Goal: Information Seeking & Learning: Learn about a topic

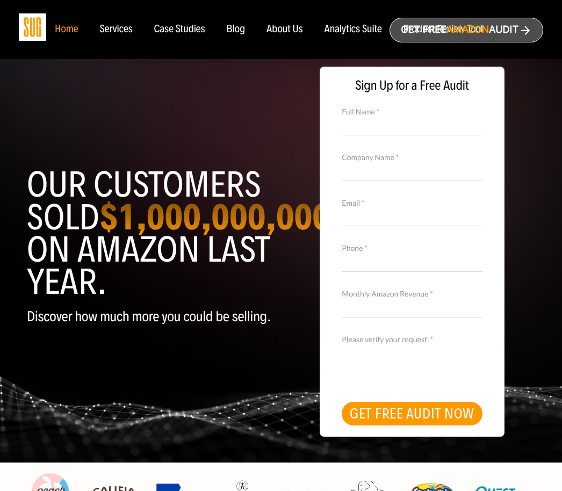
click at [283, 25] on div "About Us" at bounding box center [285, 30] width 37 height 12
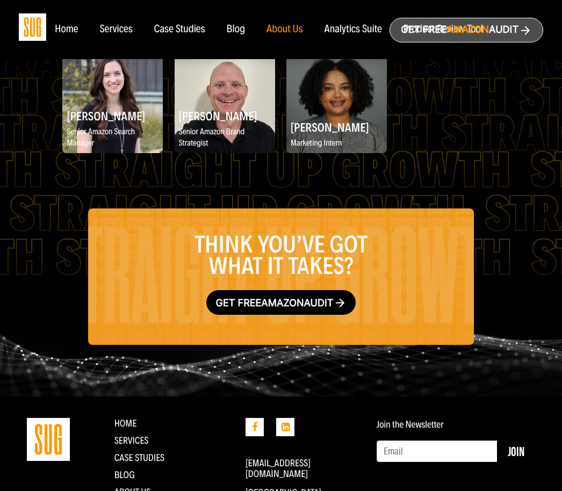
scroll to position [1579, 0]
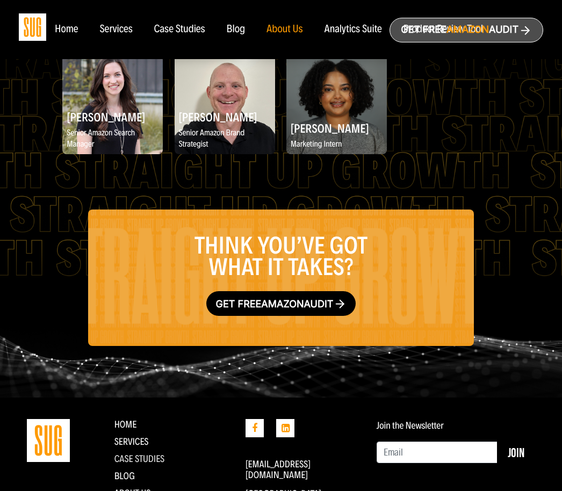
click at [131, 459] on link "CASE STUDIES" at bounding box center [140, 459] width 51 height 12
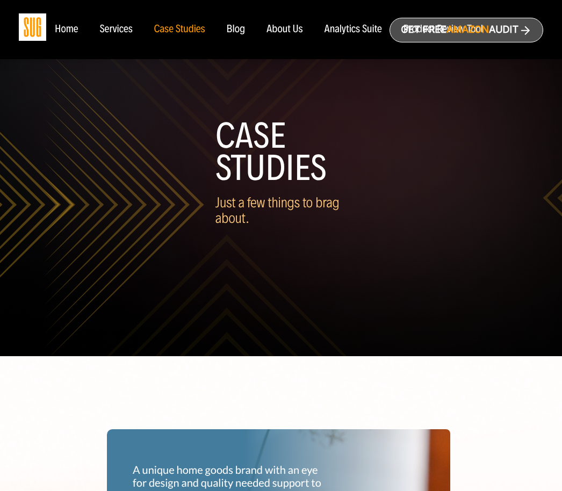
click at [288, 32] on div "About Us" at bounding box center [285, 30] width 37 height 12
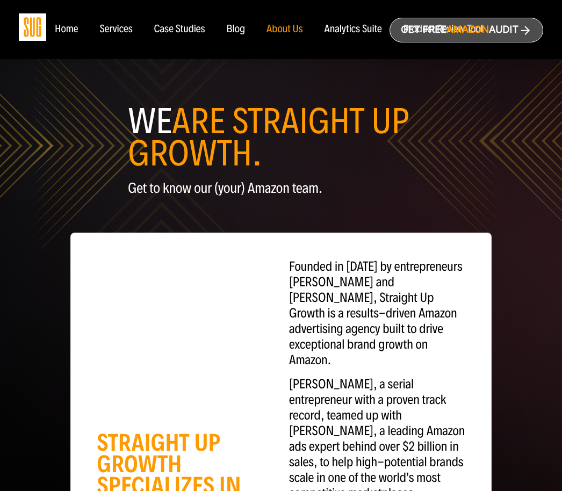
click at [356, 24] on div "Analytics Suite" at bounding box center [354, 30] width 58 height 12
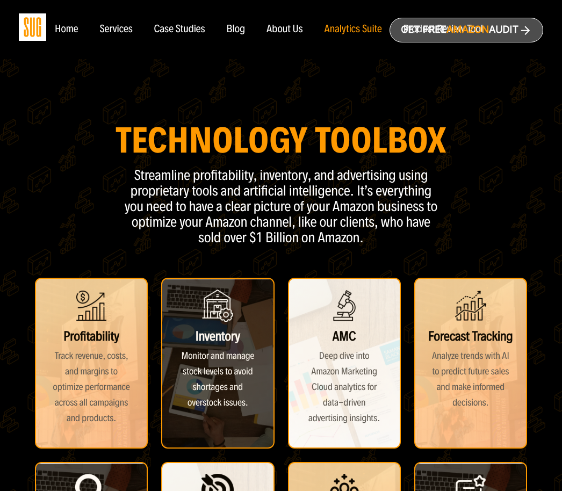
click at [117, 26] on div "Services" at bounding box center [115, 30] width 33 height 12
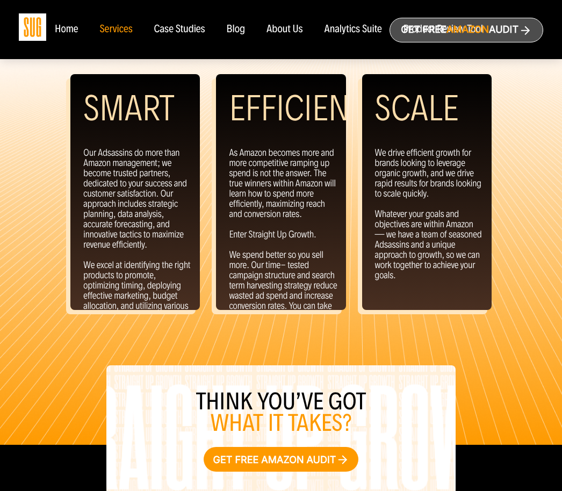
scroll to position [1093, 0]
click at [246, 266] on p "As Amazon becomes more and more competitive ramping up spend is not the answer.…" at bounding box center [283, 240] width 108 height 184
click at [255, 265] on p "As Amazon becomes more and more competitive ramping up spend is not the answer.…" at bounding box center [283, 240] width 108 height 184
click at [270, 106] on h2 "Efficient" at bounding box center [296, 109] width 135 height 43
click at [274, 100] on h2 "Efficient" at bounding box center [296, 109] width 135 height 43
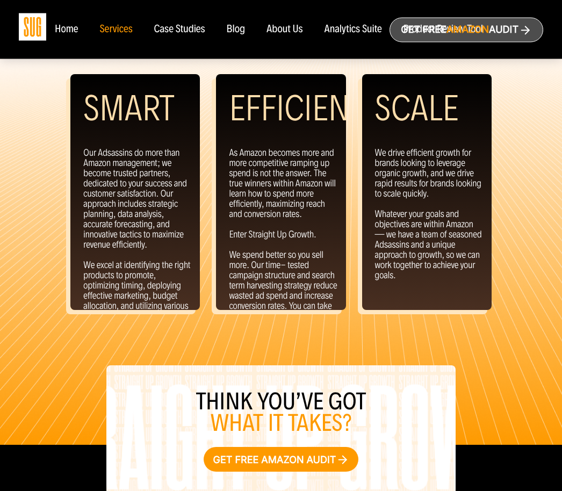
click at [116, 118] on h2 "Smart" at bounding box center [128, 109] width 91 height 43
click at [269, 109] on h2 "Efficient" at bounding box center [296, 109] width 135 height 43
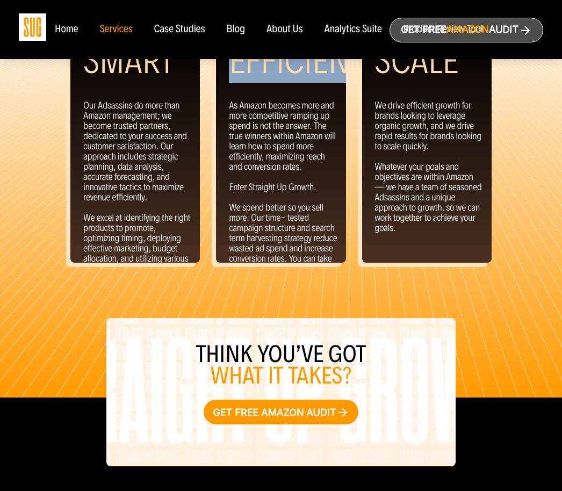
scroll to position [1142, 0]
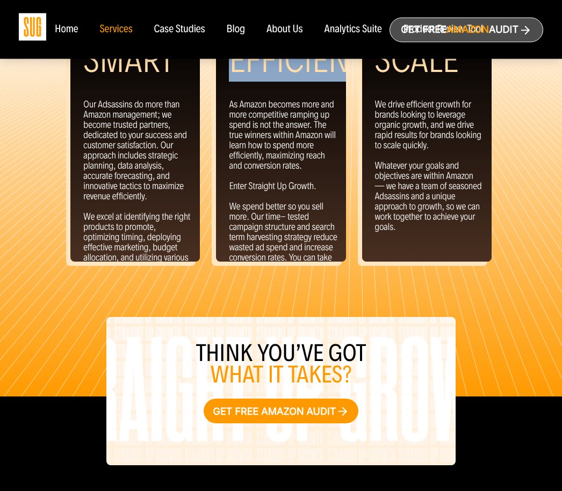
click at [275, 233] on p "As Amazon becomes more and more competitive ramping up spend is not the answer.…" at bounding box center [283, 192] width 108 height 184
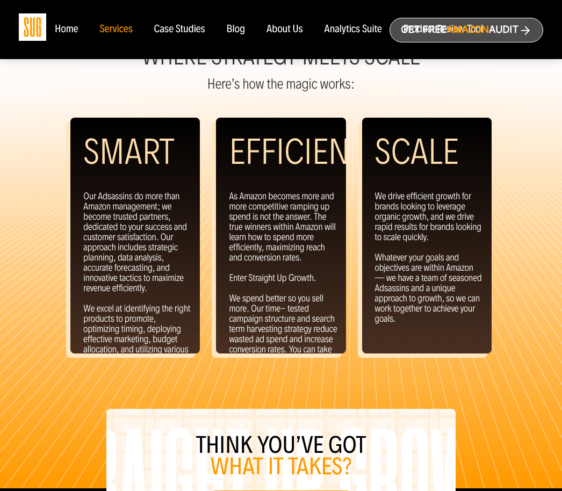
scroll to position [1048, 0]
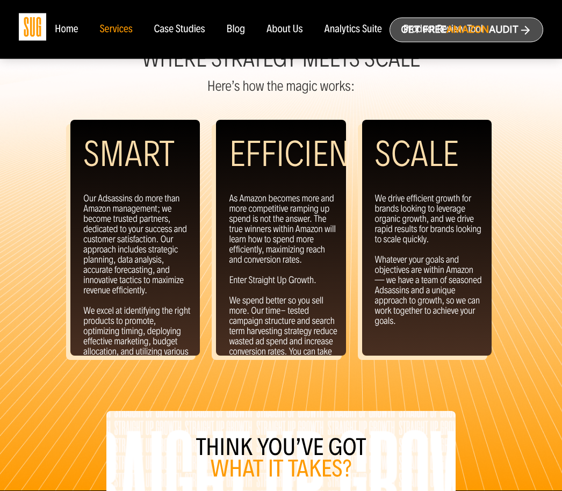
click at [423, 288] on p "We drive efficient growth for brands looking to leverage organic growth, and we…" at bounding box center [429, 260] width 108 height 133
click at [255, 268] on p "As Amazon becomes more and more competitive ramping up spend is not the answer.…" at bounding box center [283, 286] width 108 height 184
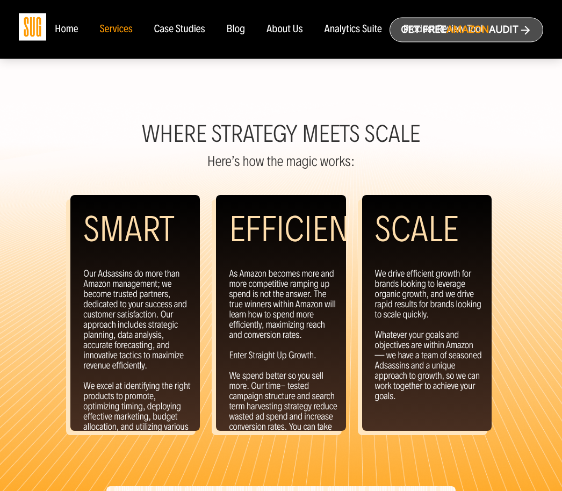
scroll to position [943, 0]
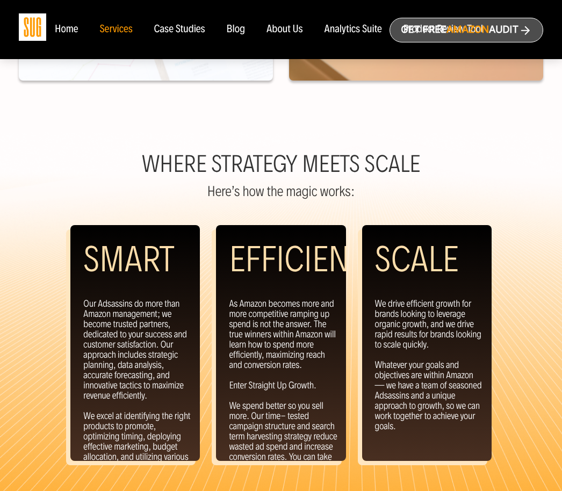
click at [63, 35] on div "Home" at bounding box center [66, 30] width 23 height 12
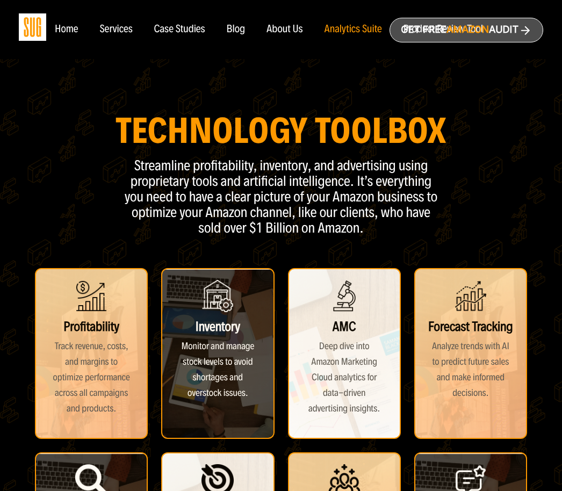
scroll to position [1, 0]
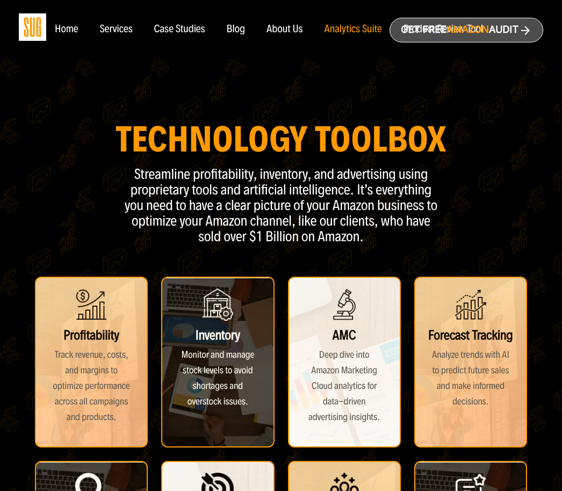
click at [346, 32] on div "Analytics Suite" at bounding box center [354, 30] width 58 height 12
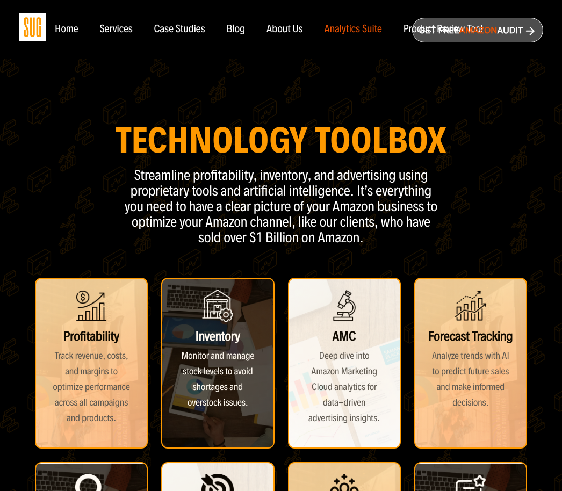
click at [327, 364] on div "AMC Deep dive into Amazon Marketing Cloud analytics for data-driven advertising…" at bounding box center [344, 363] width 113 height 171
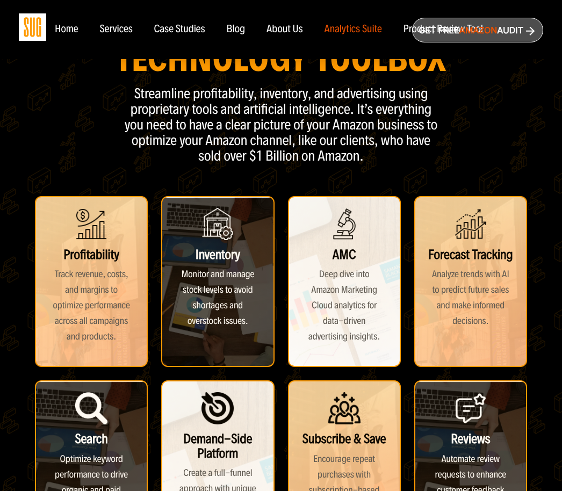
scroll to position [128, 0]
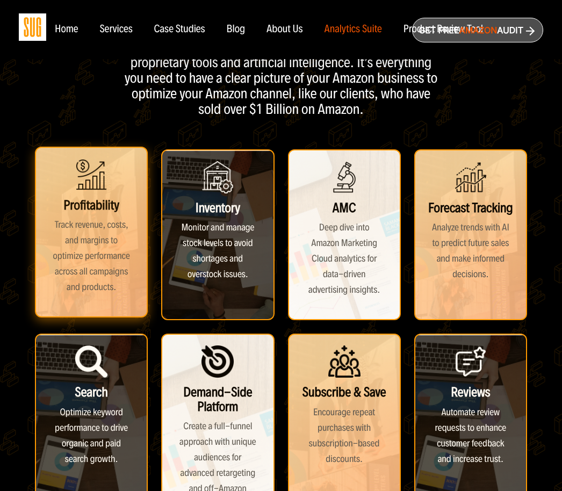
click at [89, 262] on div "Profitability Track revenue, costs, and margins to optimize performance across …" at bounding box center [91, 232] width 113 height 171
click at [80, 256] on div "Profitability Track revenue, costs, and margins to optimize performance across …" at bounding box center [91, 232] width 113 height 171
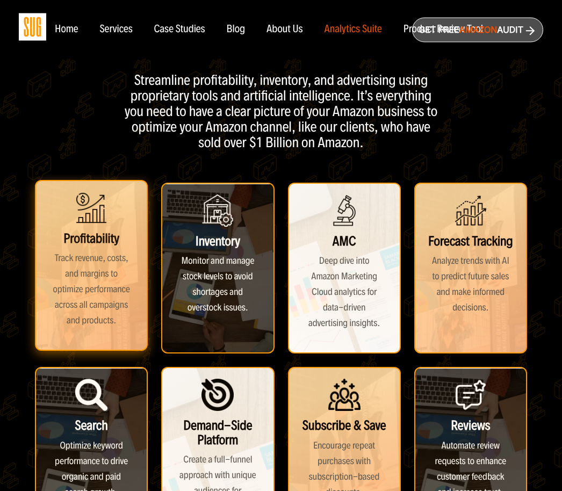
scroll to position [0, 0]
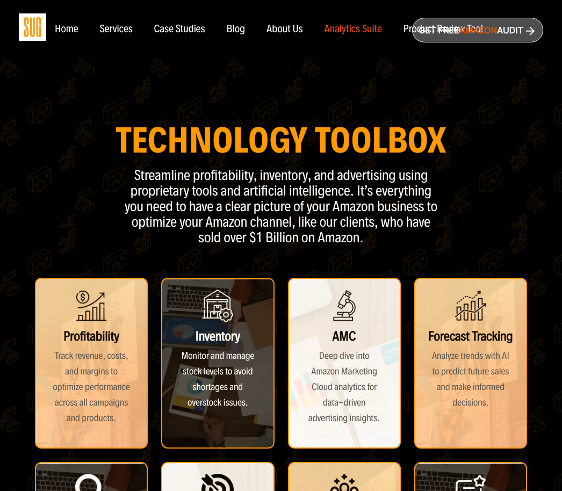
click at [295, 33] on div "About Us" at bounding box center [285, 30] width 37 height 12
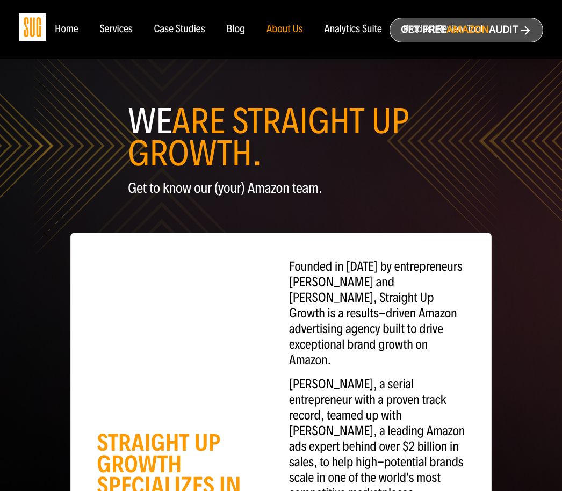
click at [358, 32] on div "Analytics Suite" at bounding box center [354, 30] width 58 height 12
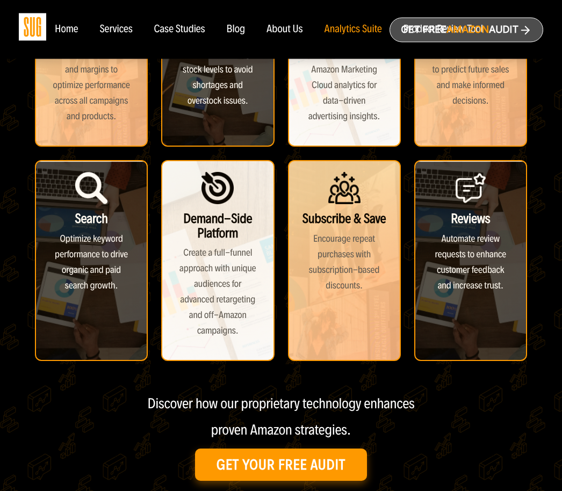
scroll to position [302, 0]
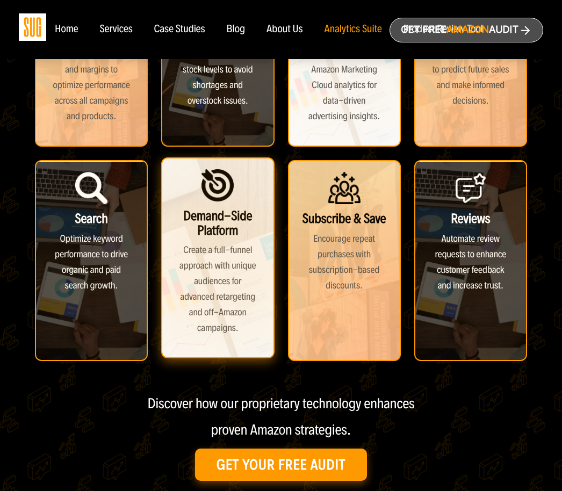
click at [223, 290] on div "Demand-Side Platform Create a full-funnel approach with unique audiences for ad…" at bounding box center [217, 258] width 113 height 201
click at [216, 299] on div "Demand-Side Platform Create a full-funnel approach with unique audiences for ad…" at bounding box center [217, 258] width 113 height 201
click at [212, 219] on div "Demand-Side Platform Create a full-funnel approach with unique audiences for ad…" at bounding box center [217, 258] width 113 height 201
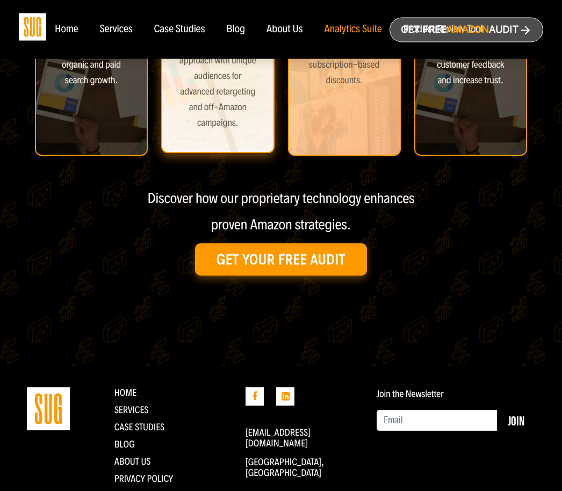
scroll to position [507, 0]
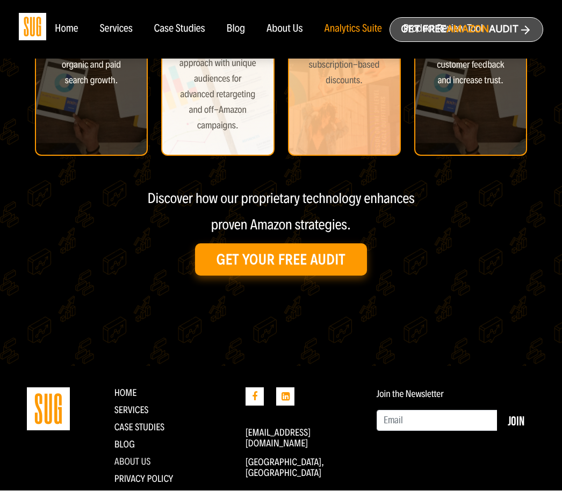
click at [132, 465] on link "About Us" at bounding box center [133, 462] width 37 height 12
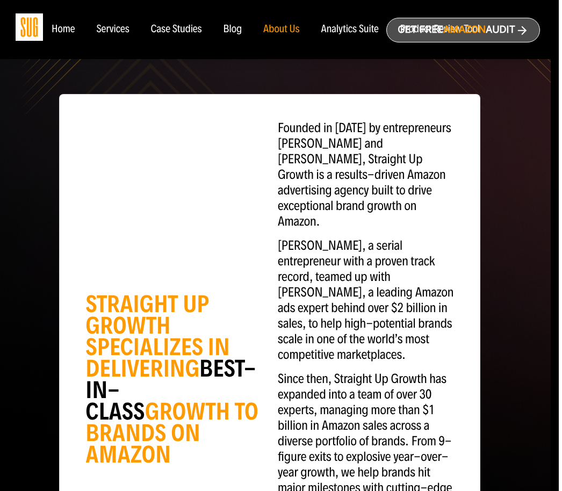
scroll to position [100, 8]
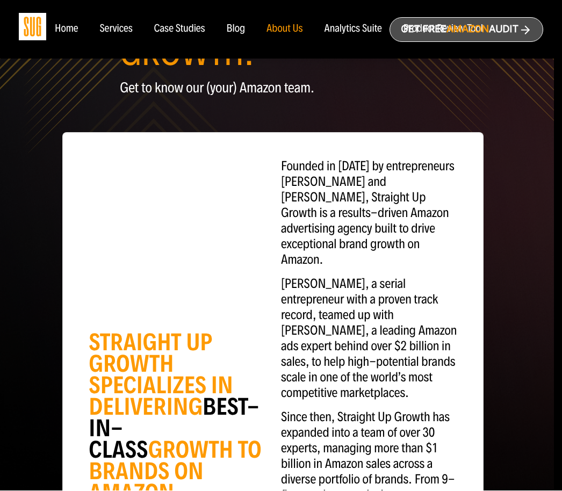
click at [181, 31] on div "Case Studies" at bounding box center [179, 30] width 51 height 12
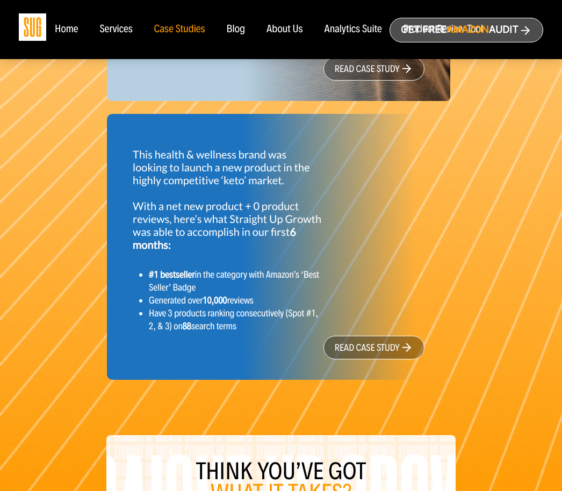
scroll to position [1112, 0]
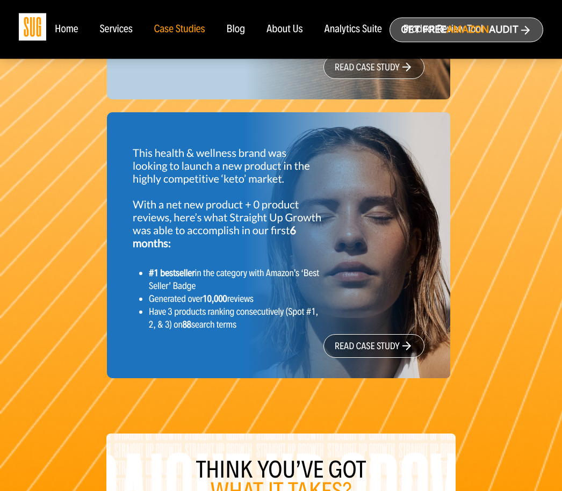
click at [188, 224] on p "This health & wellness brand was looking to launch a new product in the highly …" at bounding box center [227, 198] width 189 height 103
click at [361, 346] on link "read case study" at bounding box center [374, 347] width 101 height 24
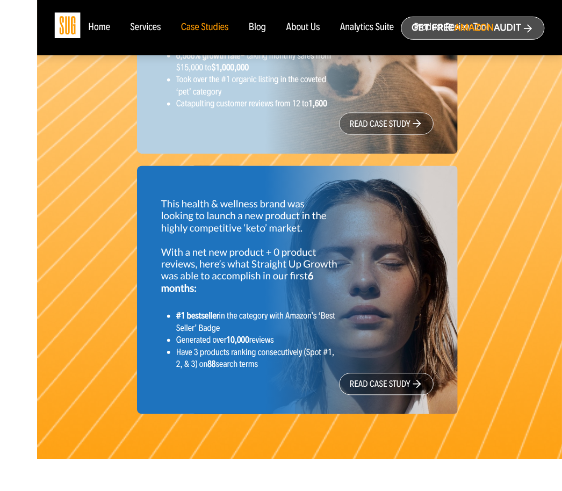
scroll to position [1077, 0]
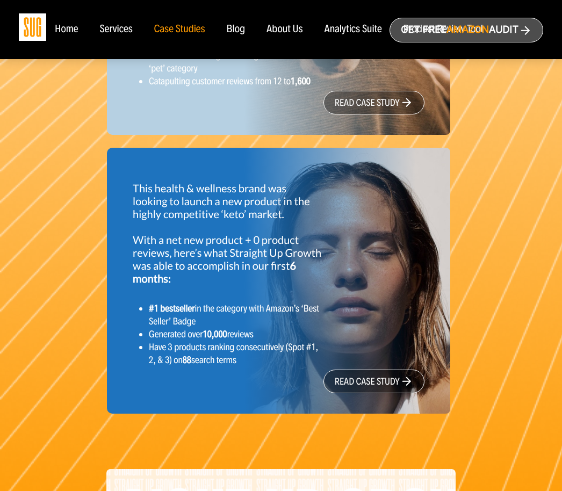
click at [348, 33] on div "Analytics Suite" at bounding box center [354, 30] width 58 height 12
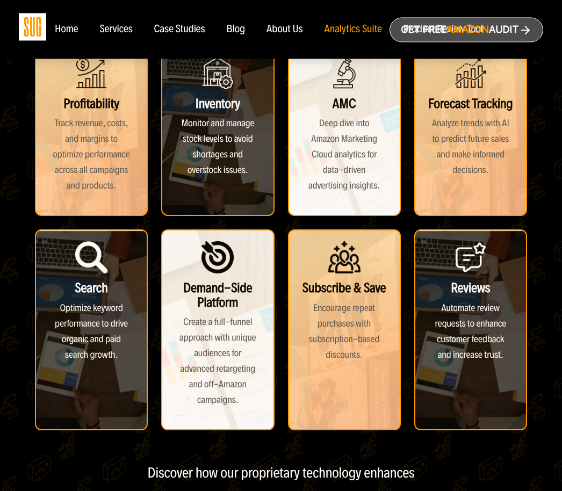
scroll to position [233, 0]
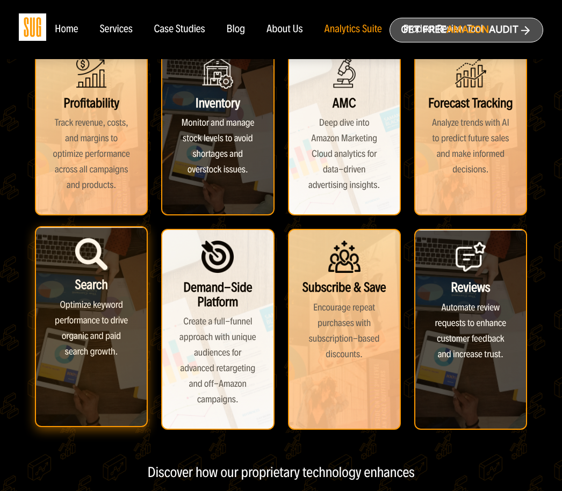
click at [69, 348] on div "Search Optimize keyword performance to drive organic and paid search growth." at bounding box center [91, 326] width 113 height 201
click at [81, 340] on div "Search Optimize keyword performance to drive organic and paid search growth." at bounding box center [91, 326] width 113 height 201
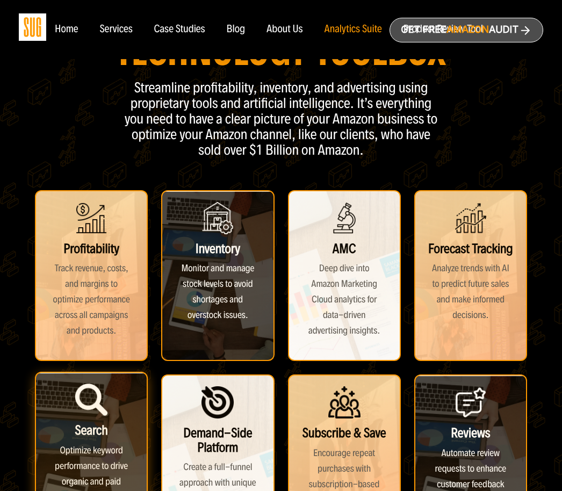
scroll to position [0, 0]
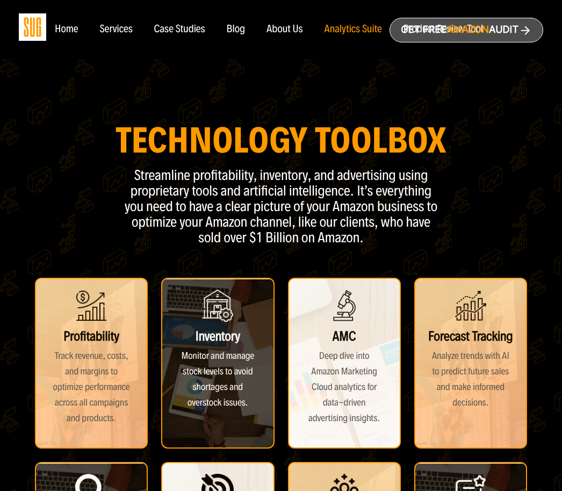
click at [243, 35] on div "Blog" at bounding box center [236, 30] width 19 height 12
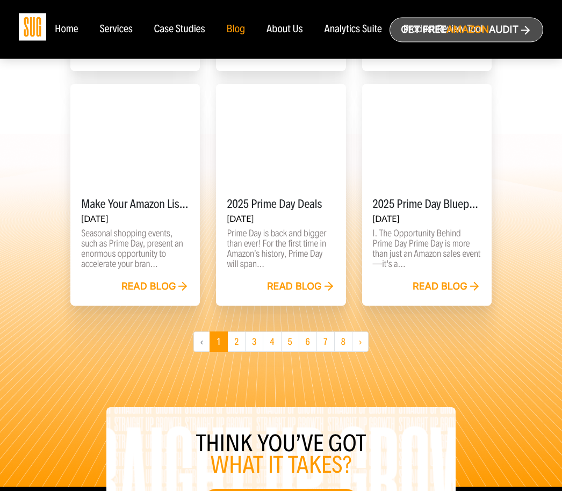
scroll to position [796, 0]
